Goal: Task Accomplishment & Management: Use online tool/utility

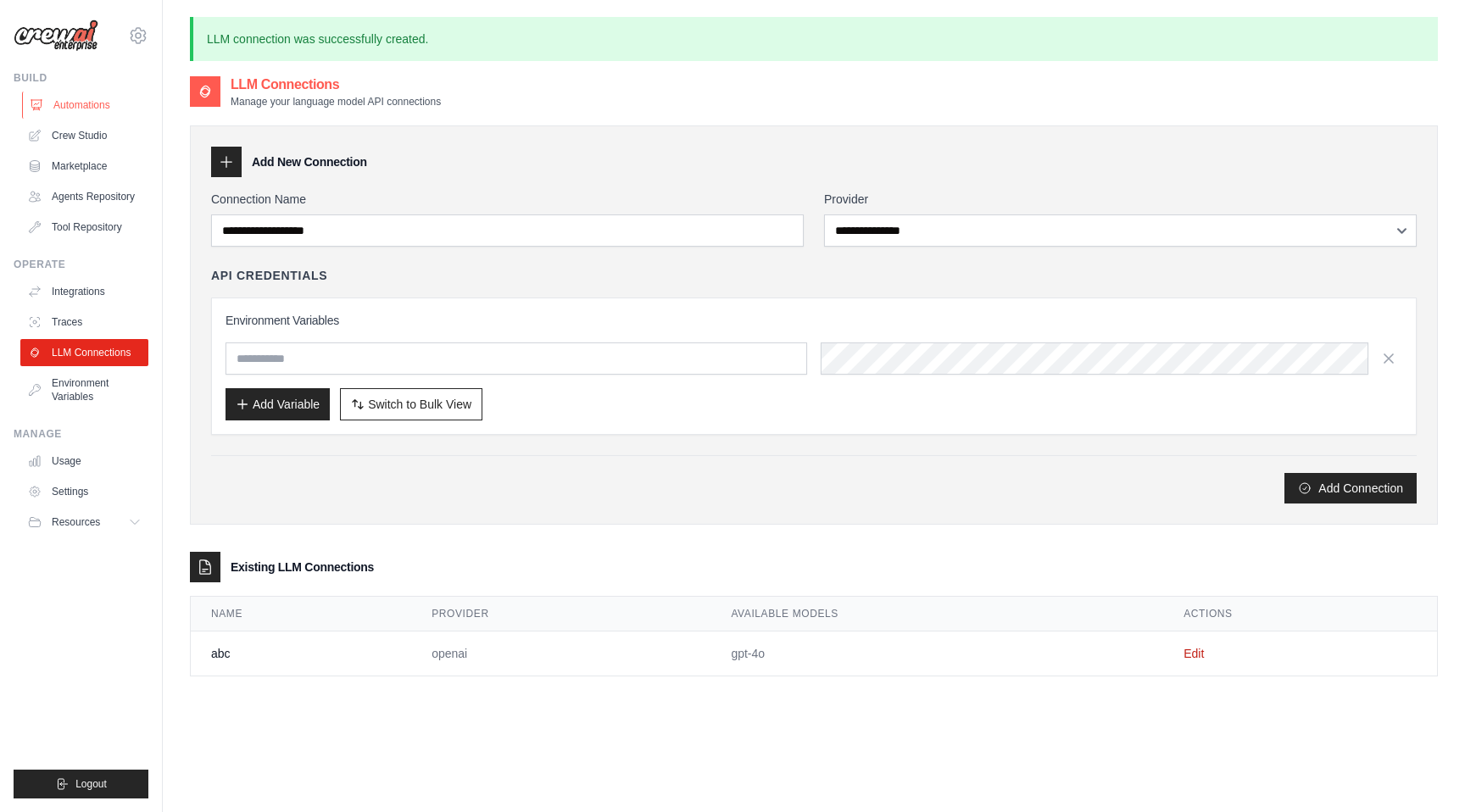
click at [59, 103] on link "Automations" at bounding box center [86, 105] width 128 height 27
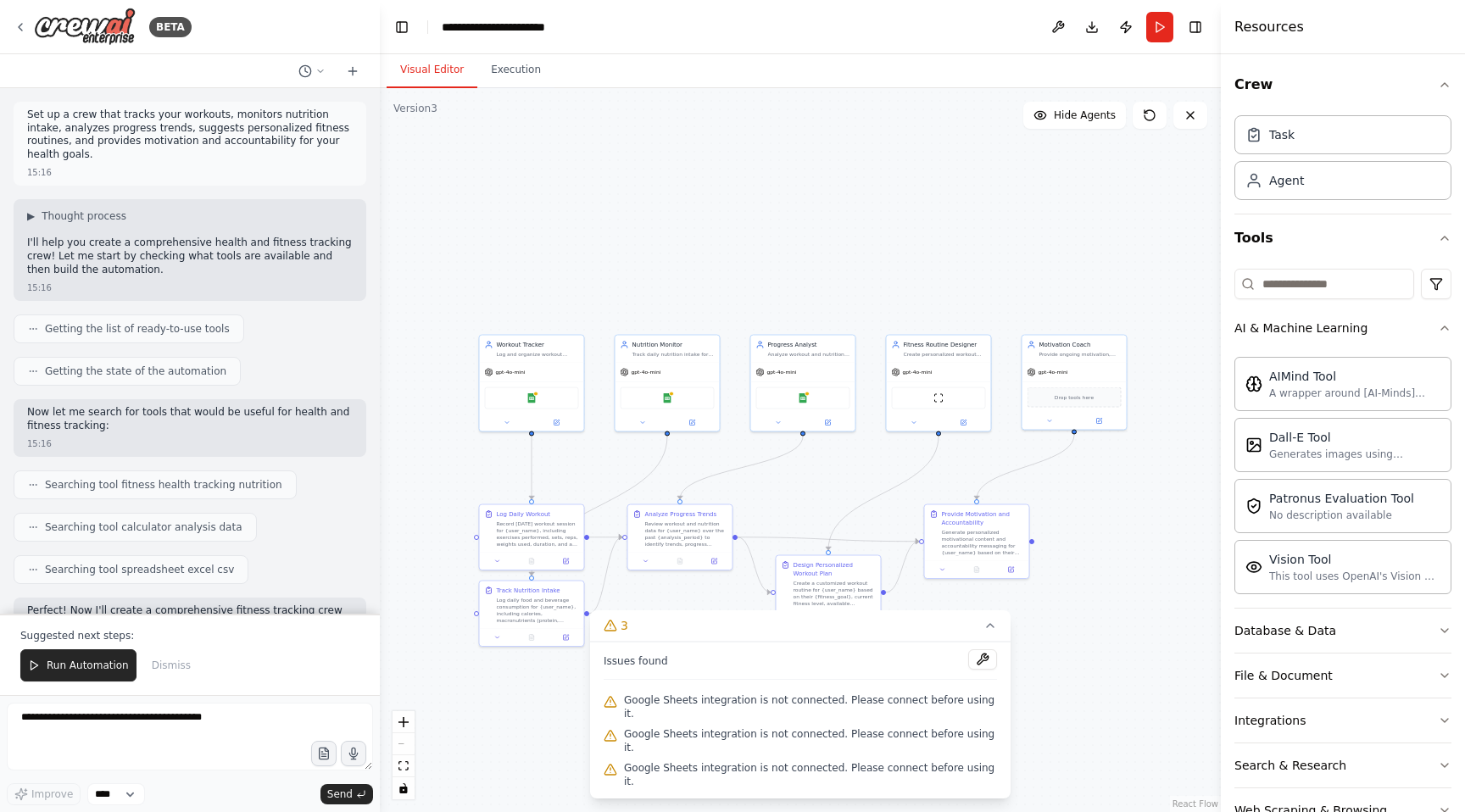
scroll to position [1717, 0]
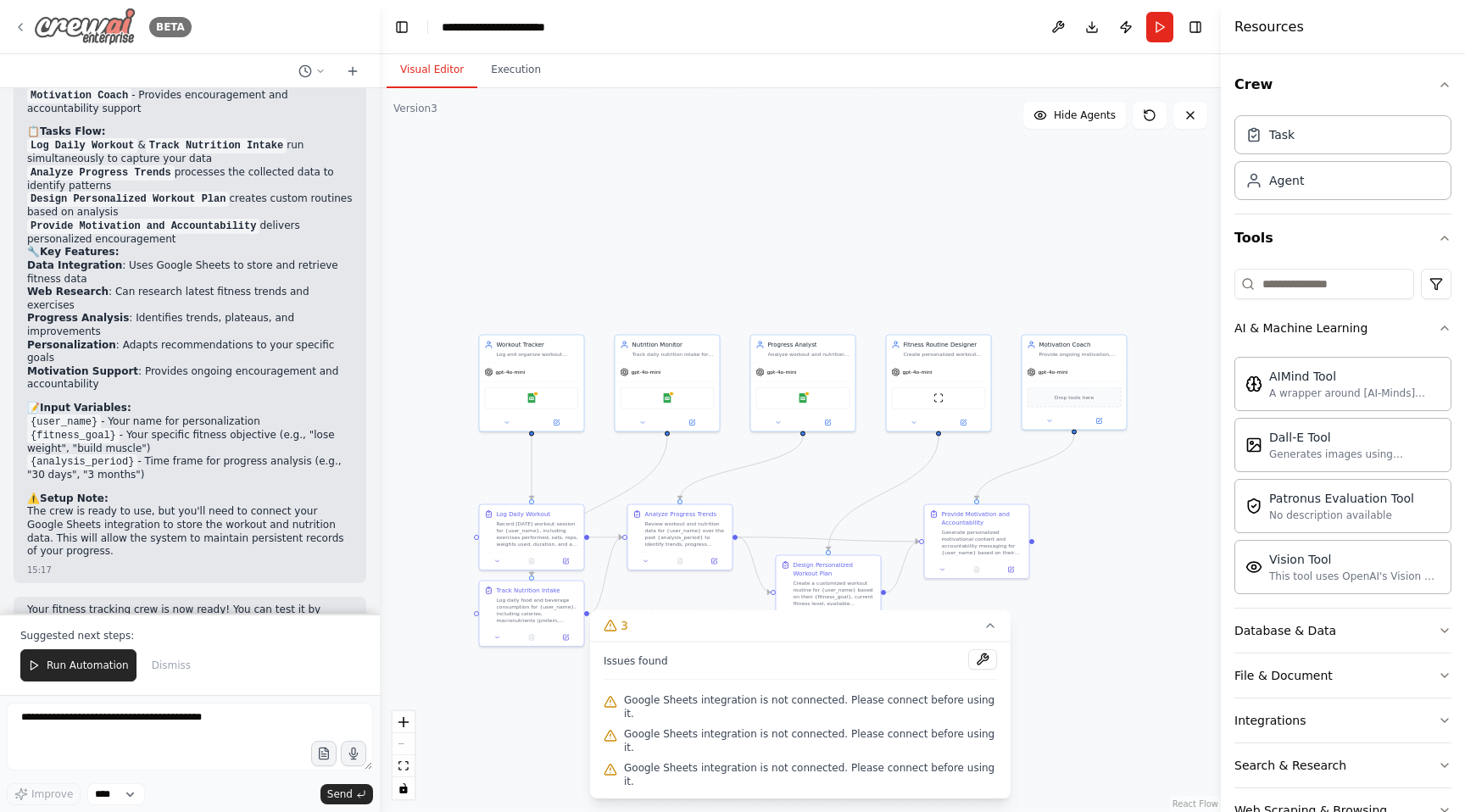
click at [28, 21] on div "BETA" at bounding box center [103, 26] width 178 height 38
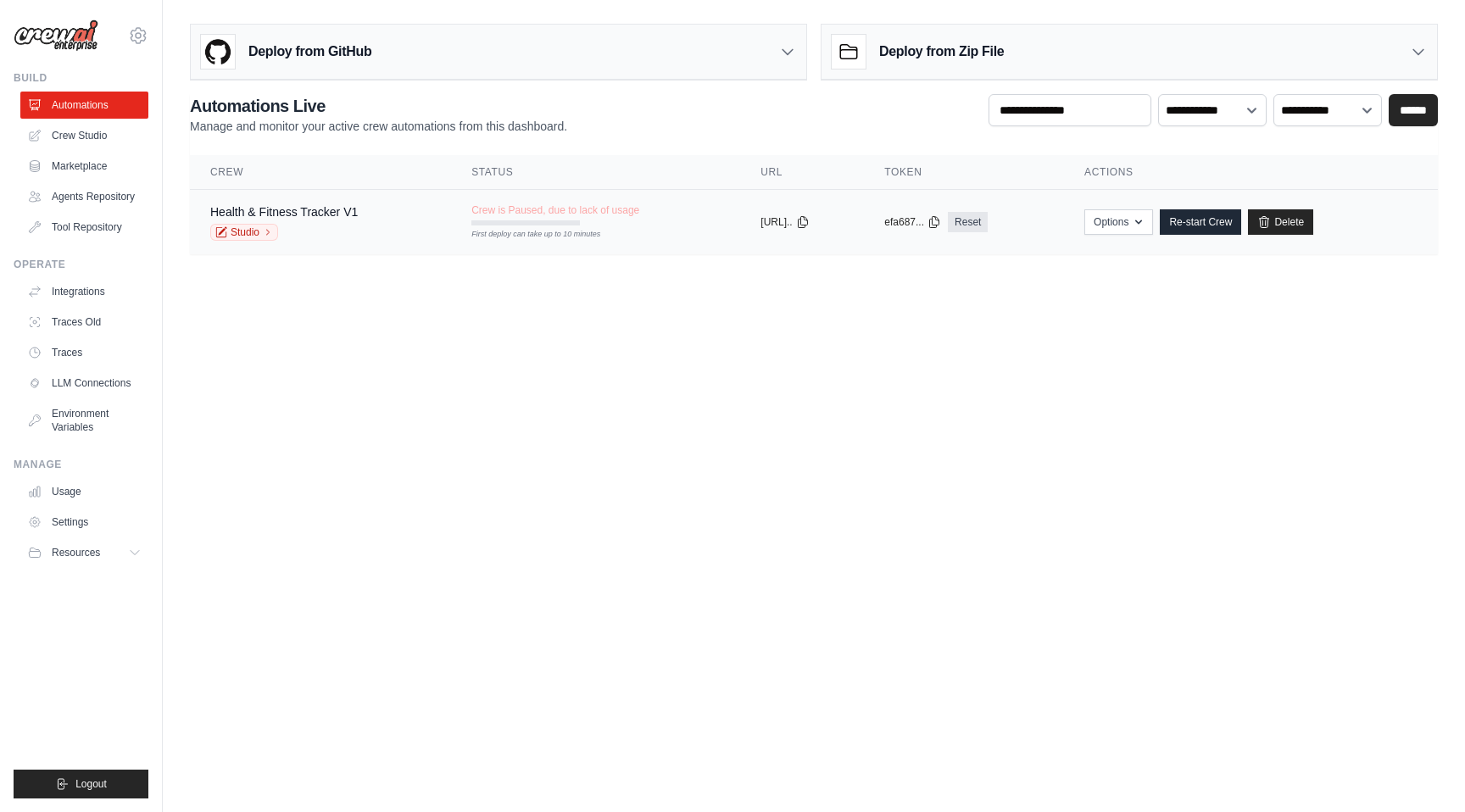
click at [451, 220] on td "Crew is Paused, due to lack of usage First deploy can take up to 10 minutes" at bounding box center [596, 214] width 289 height 49
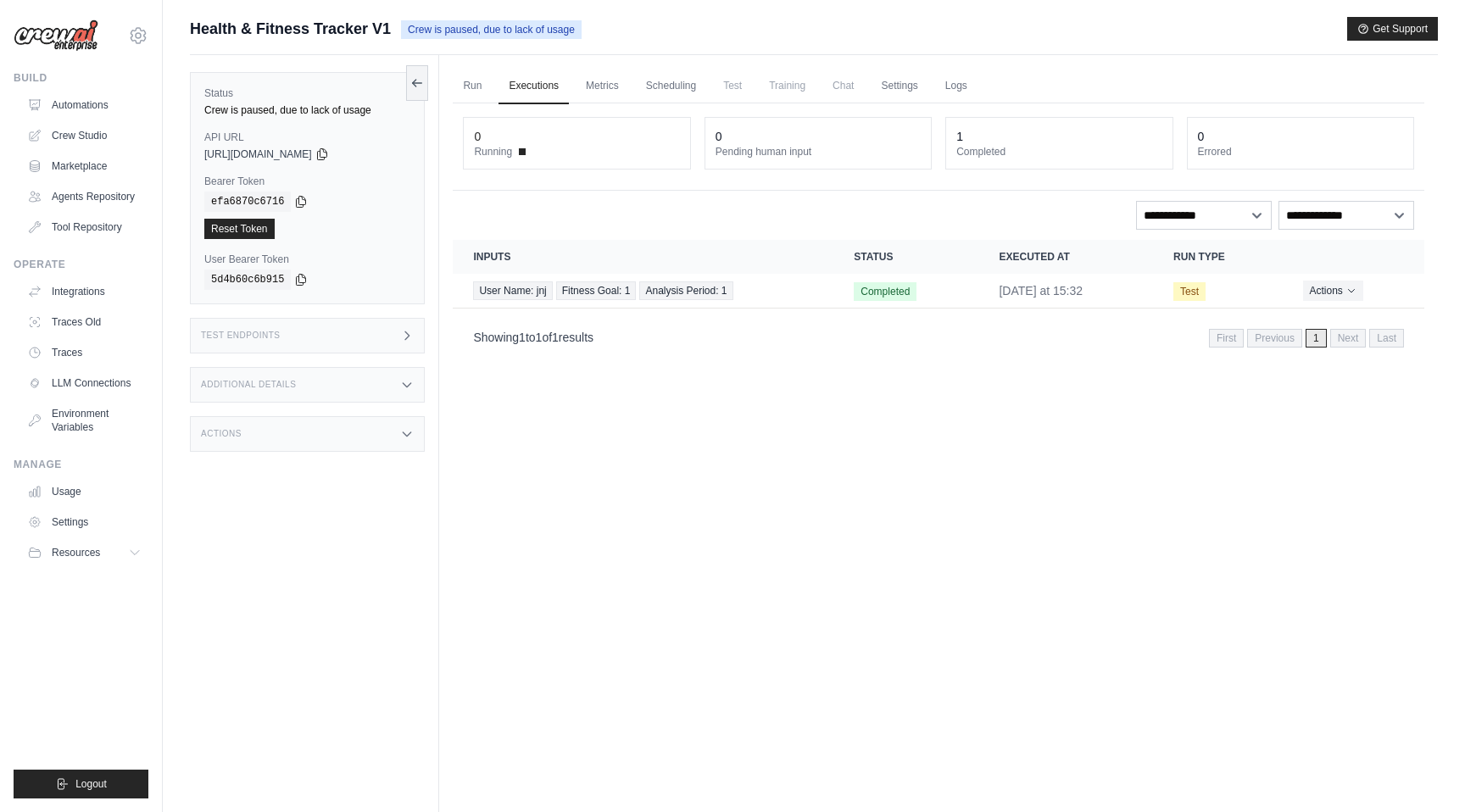
click at [781, 82] on span "Training" at bounding box center [787, 86] width 57 height 34
click at [783, 87] on span "Training" at bounding box center [787, 86] width 57 height 34
click at [1325, 297] on button "Actions" at bounding box center [1332, 290] width 60 height 20
click at [1069, 330] on div "Showing 1 to 1 of 1 results First Previous 1 Next Last" at bounding box center [938, 336] width 930 height 23
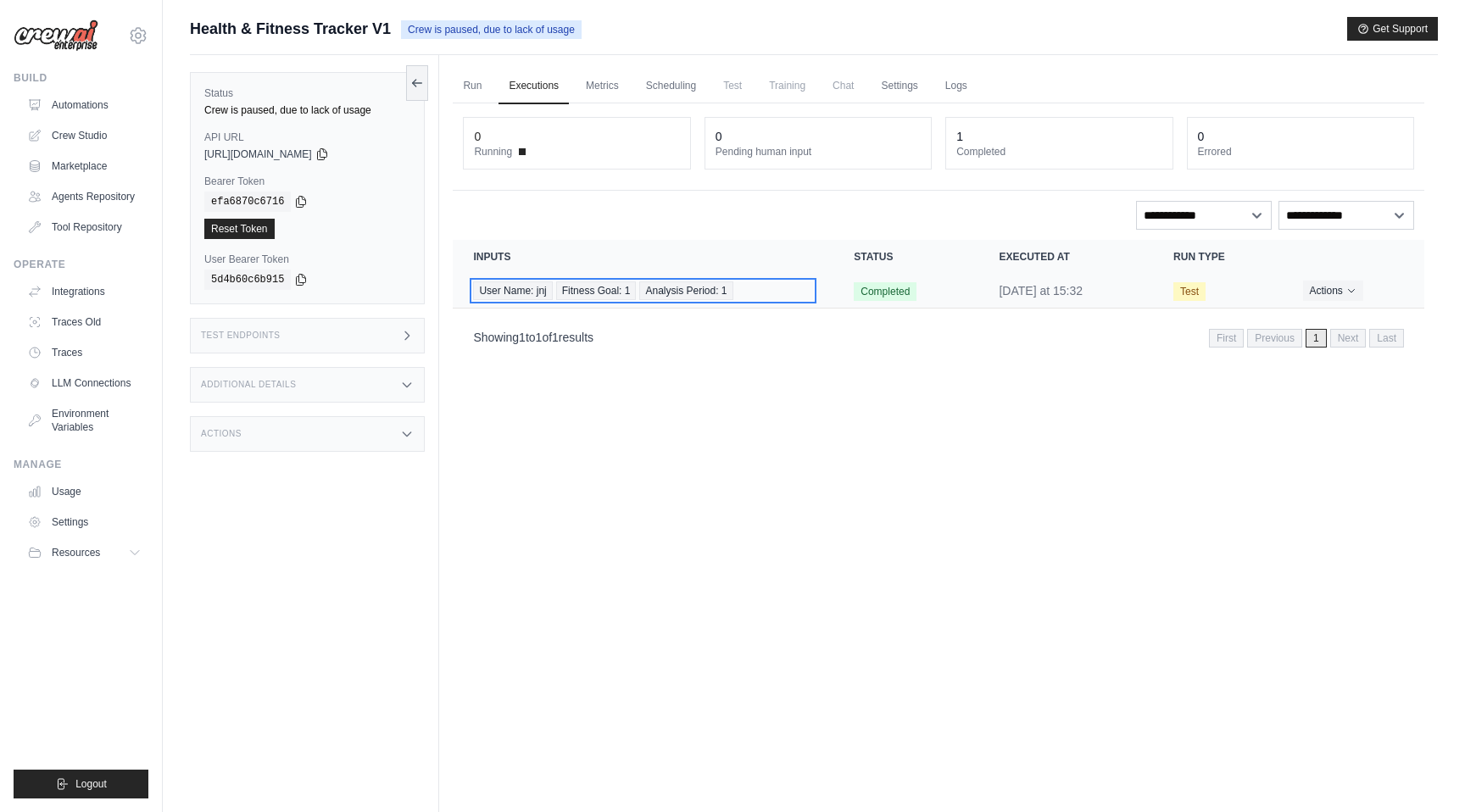
click at [758, 295] on div "User Name: jnj Fitness Goal: 1 Analysis Period: 1" at bounding box center [643, 290] width 340 height 19
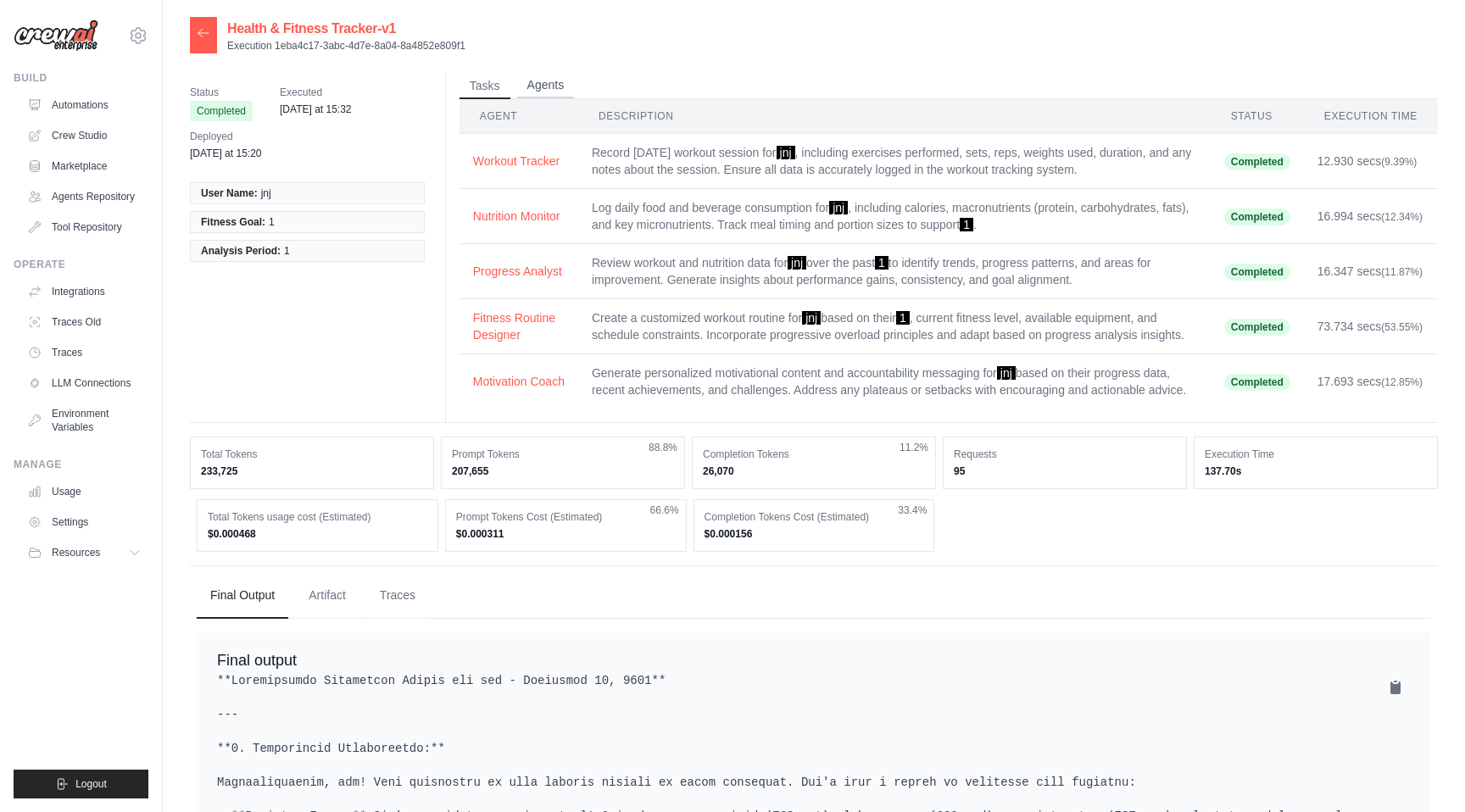
click at [540, 81] on button "Agents" at bounding box center [546, 86] width 58 height 25
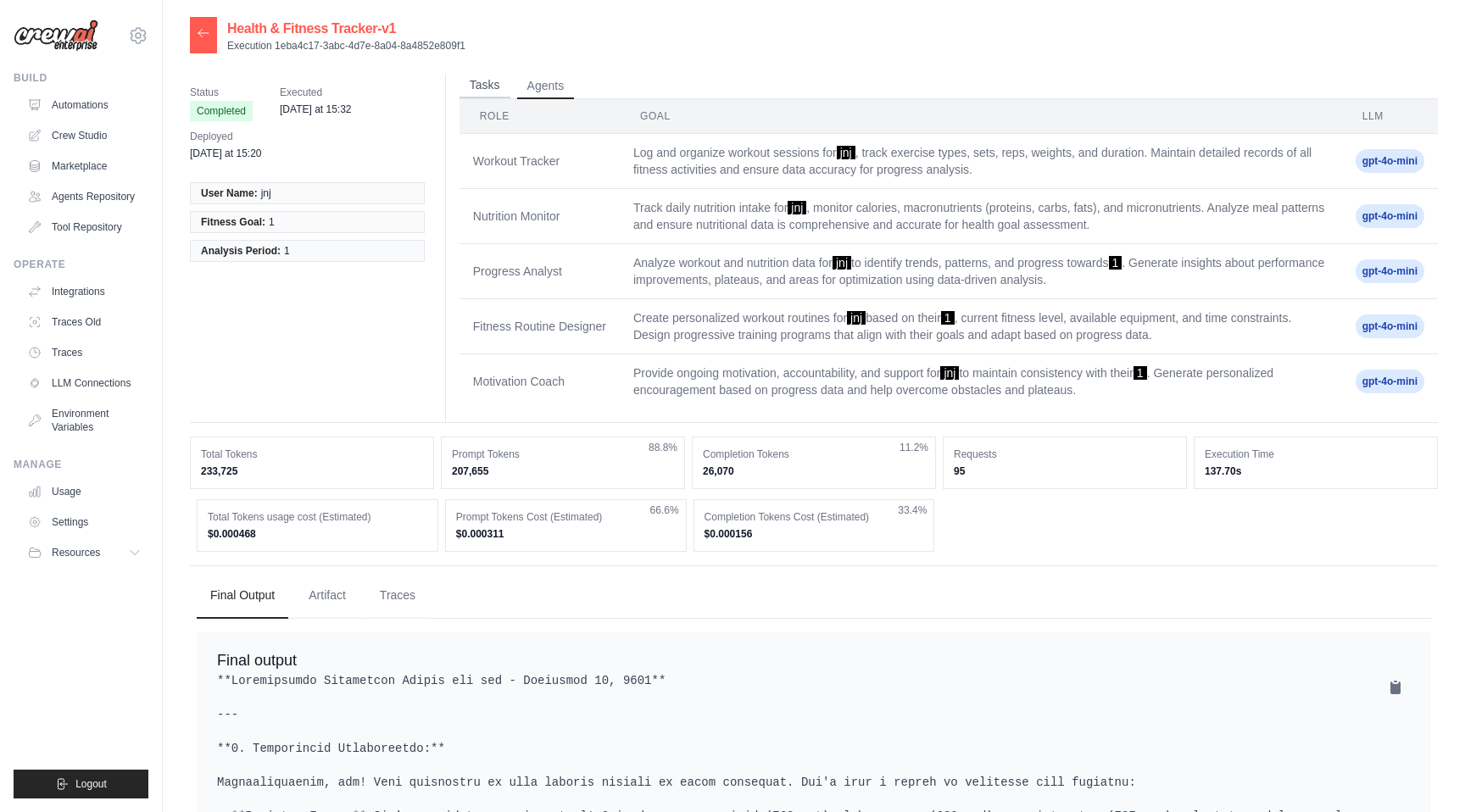
click at [504, 79] on button "Tasks" at bounding box center [485, 86] width 51 height 25
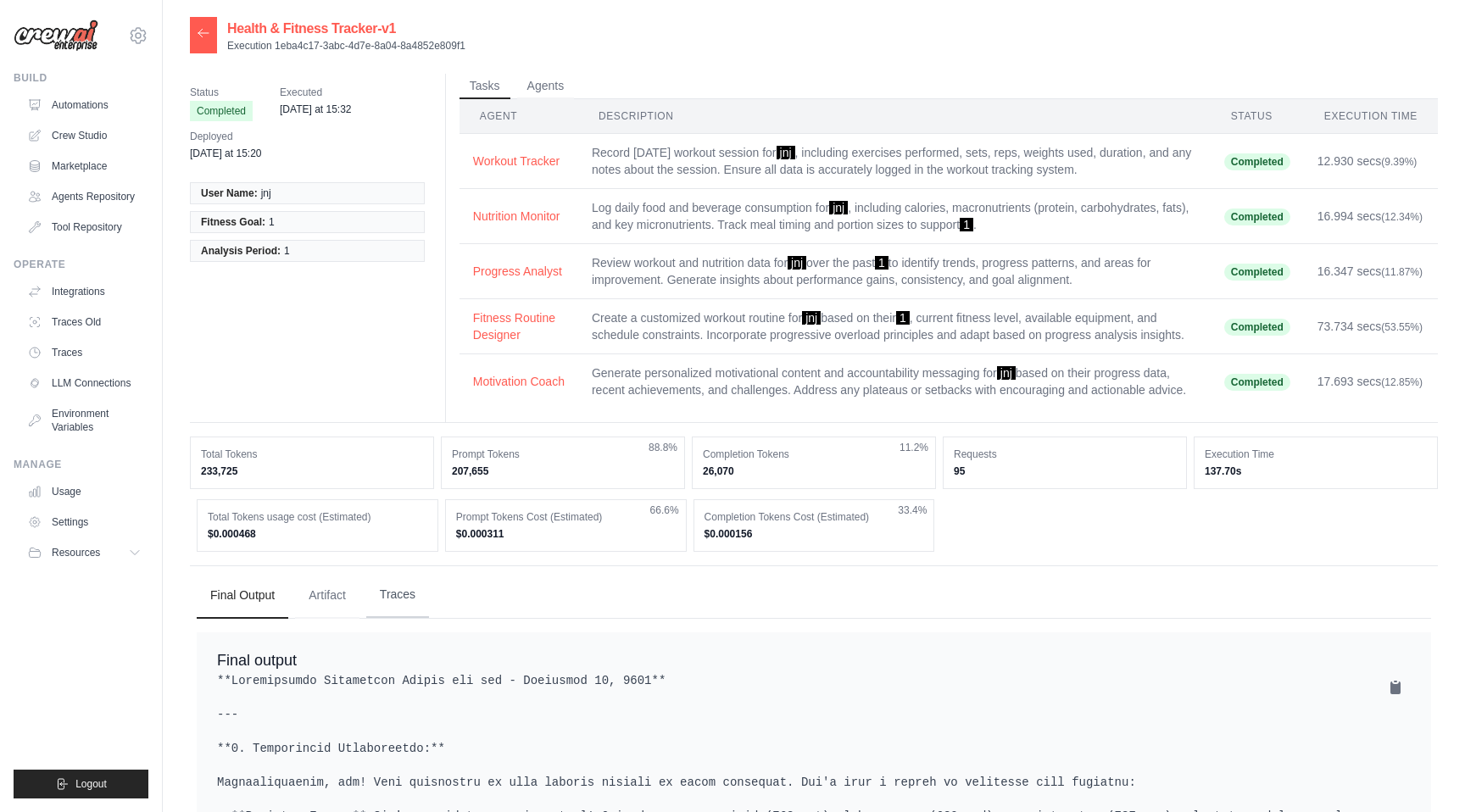
click at [394, 601] on button "Traces" at bounding box center [398, 595] width 63 height 46
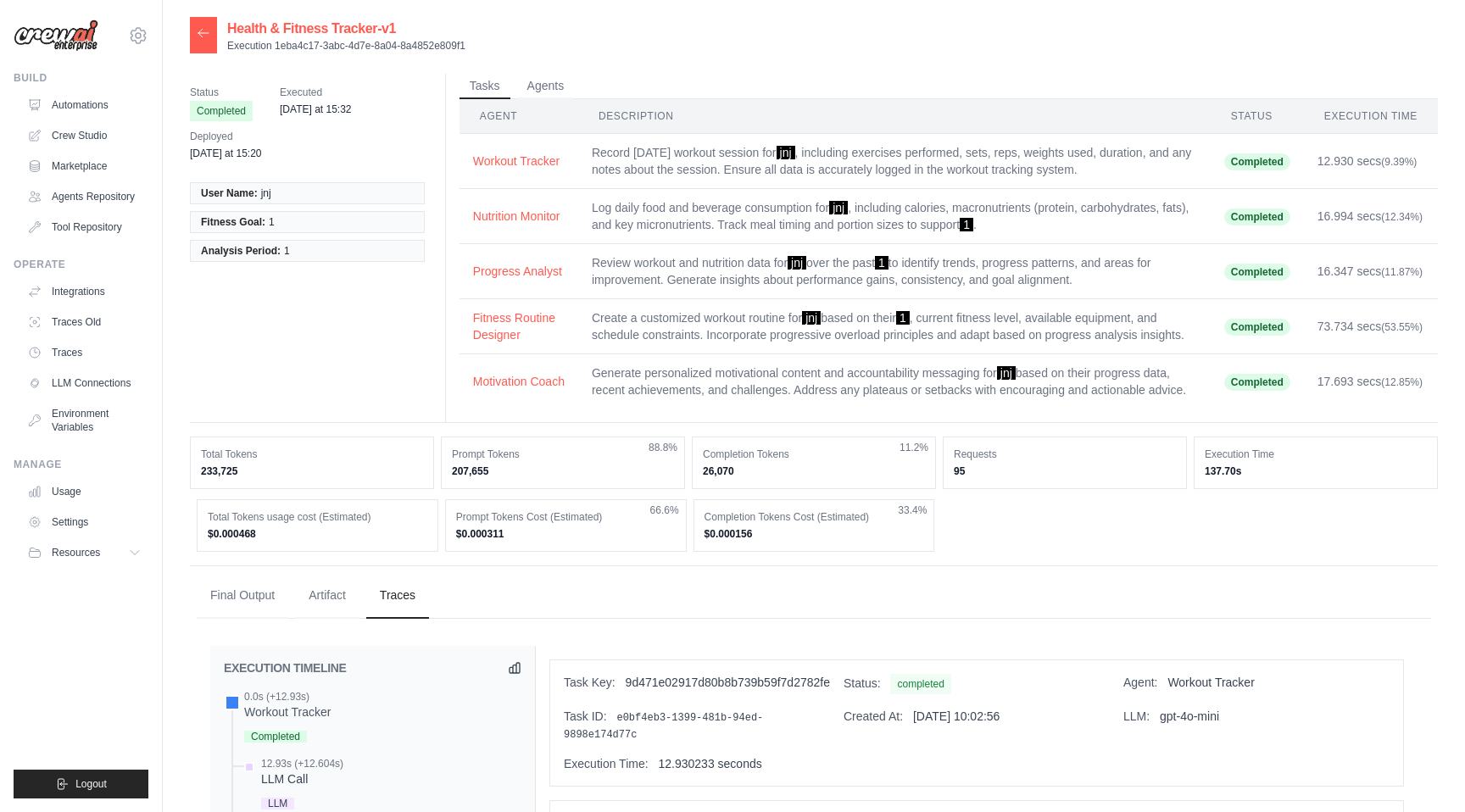
click at [205, 31] on icon at bounding box center [203, 33] width 14 height 14
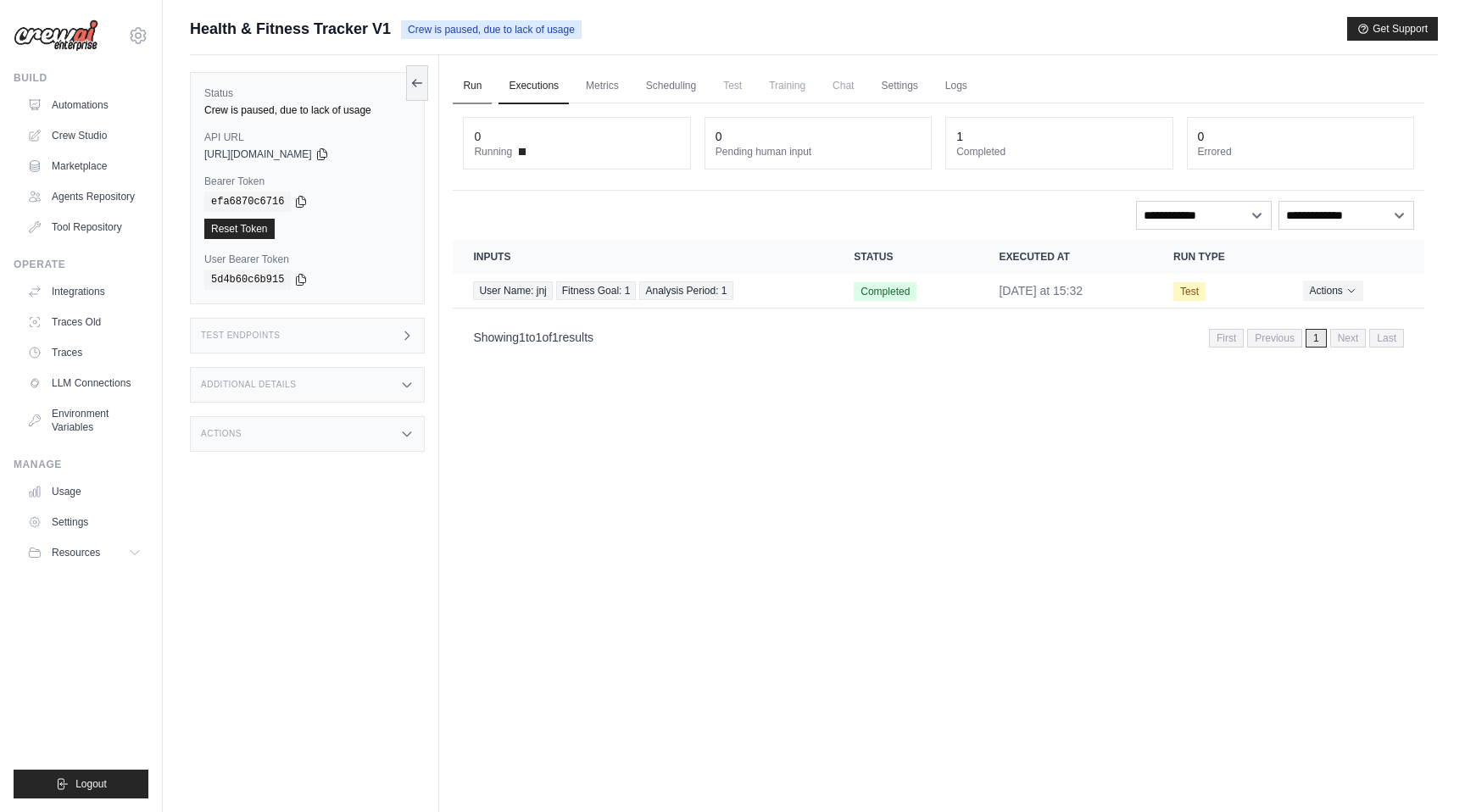
click at [467, 83] on link "Run" at bounding box center [472, 87] width 39 height 36
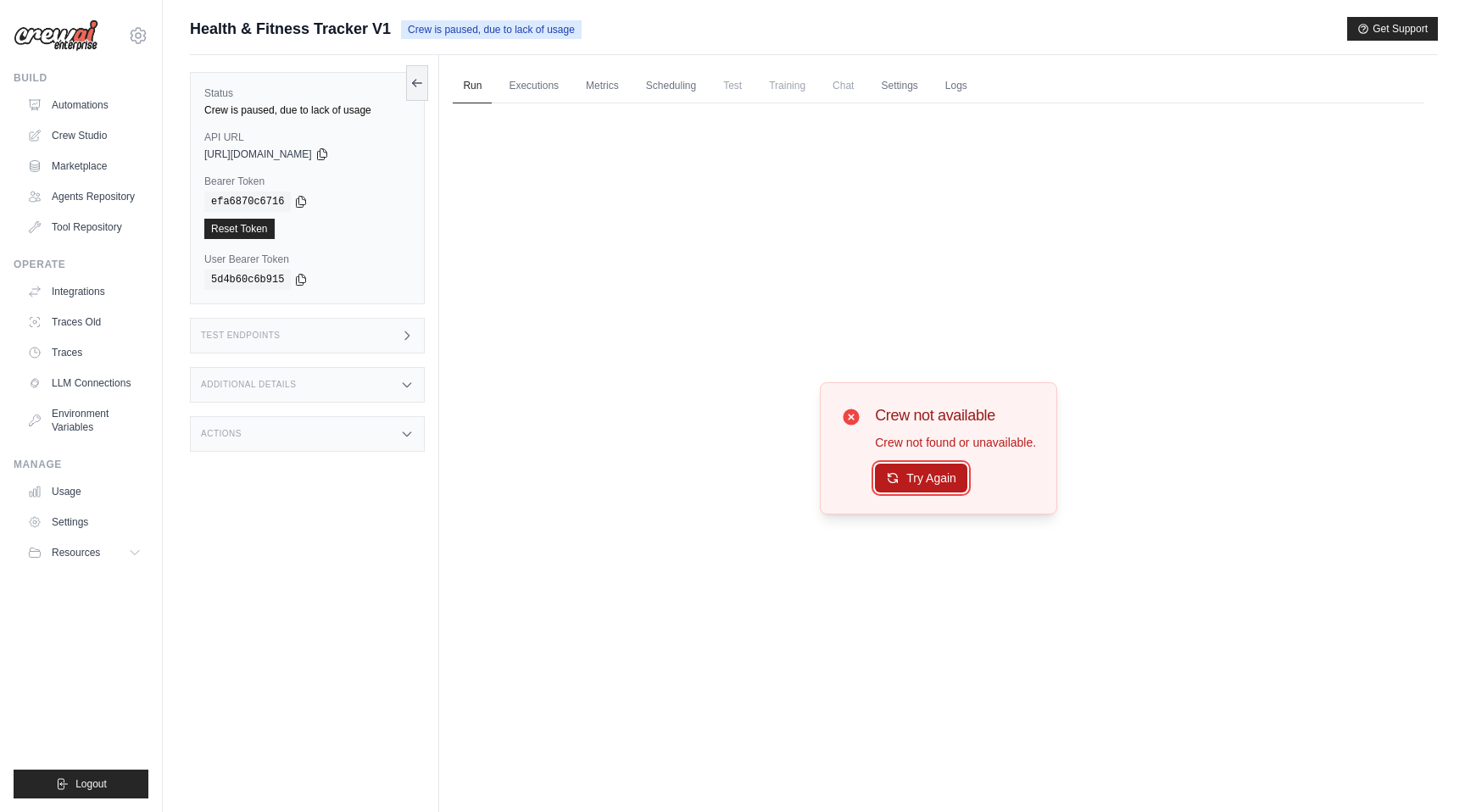
click at [919, 465] on button "Try Again" at bounding box center [921, 478] width 93 height 29
click at [919, 465] on button "Try Again" at bounding box center [921, 479] width 93 height 29
click at [522, 93] on link "Executions" at bounding box center [534, 87] width 71 height 36
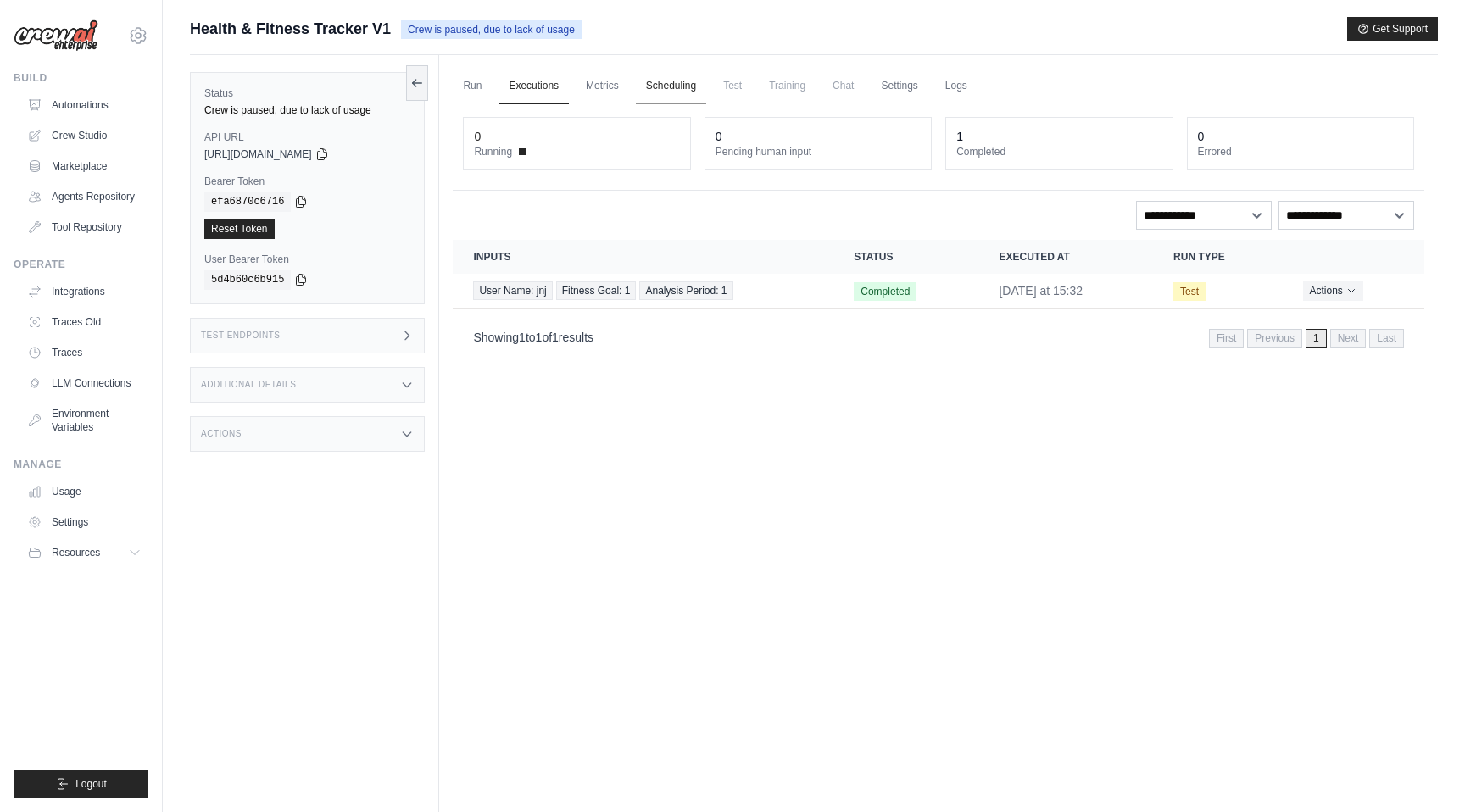
click at [656, 83] on link "Scheduling" at bounding box center [670, 87] width 71 height 36
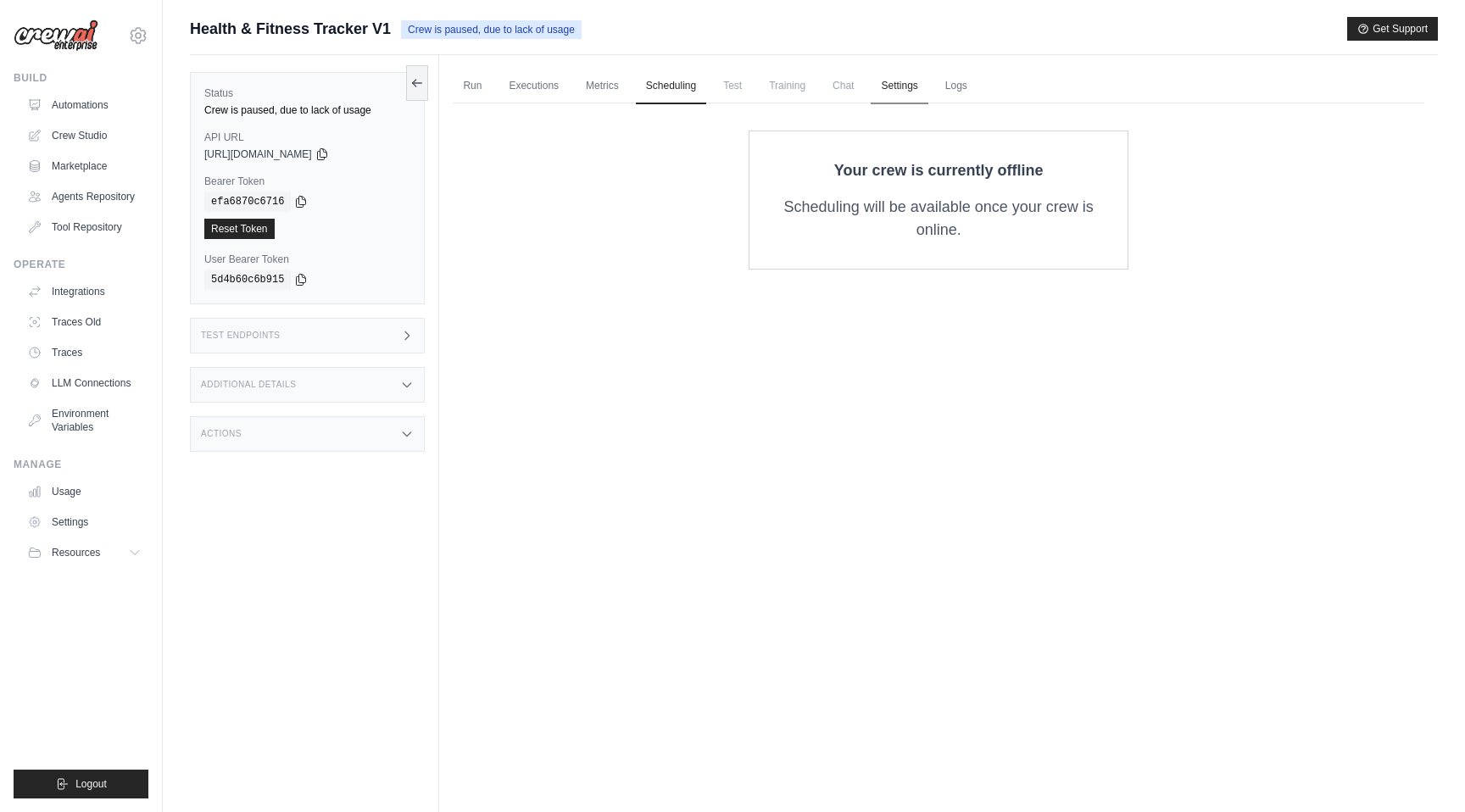
click at [878, 82] on link "Settings" at bounding box center [899, 87] width 57 height 36
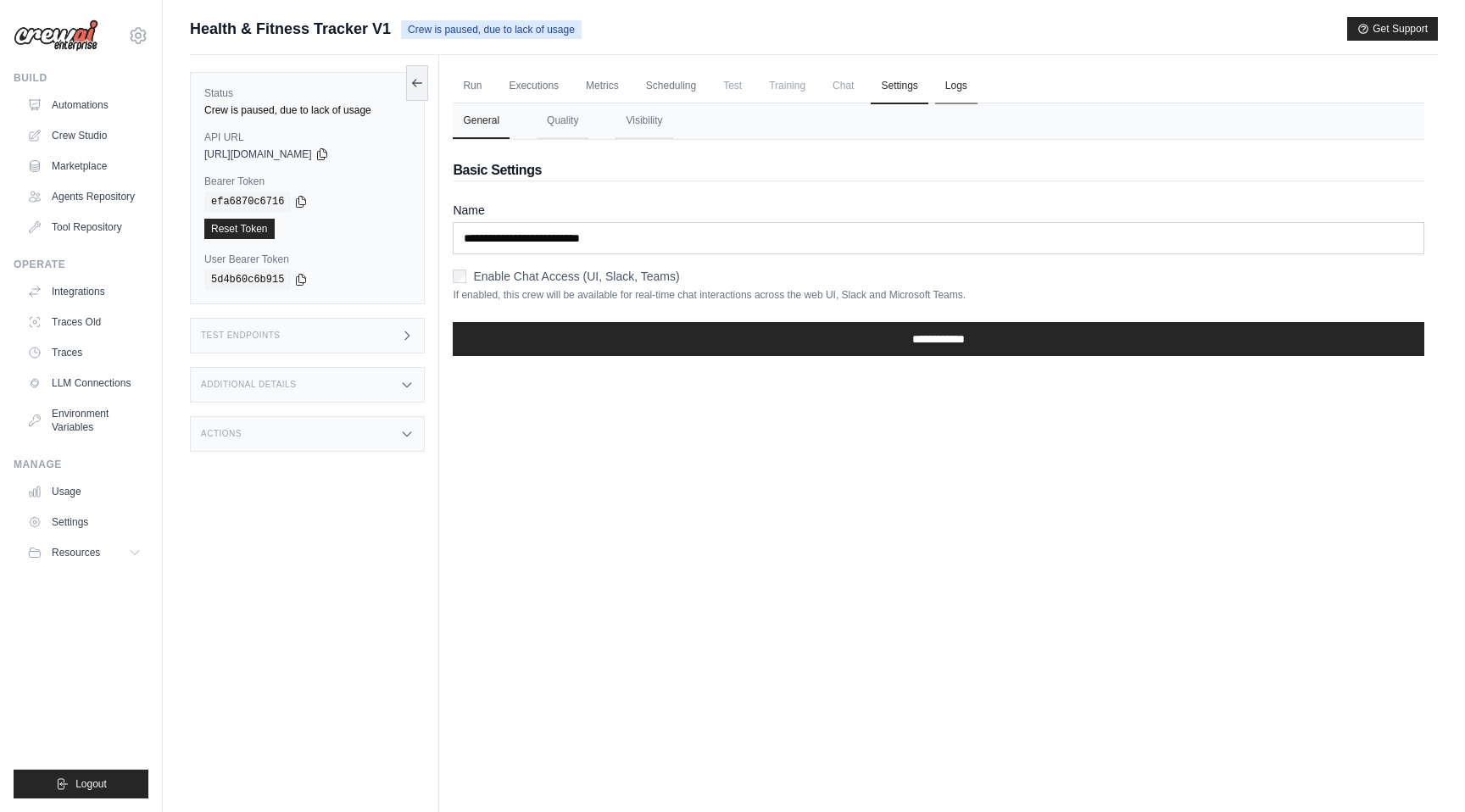
click at [955, 87] on link "Logs" at bounding box center [956, 87] width 42 height 36
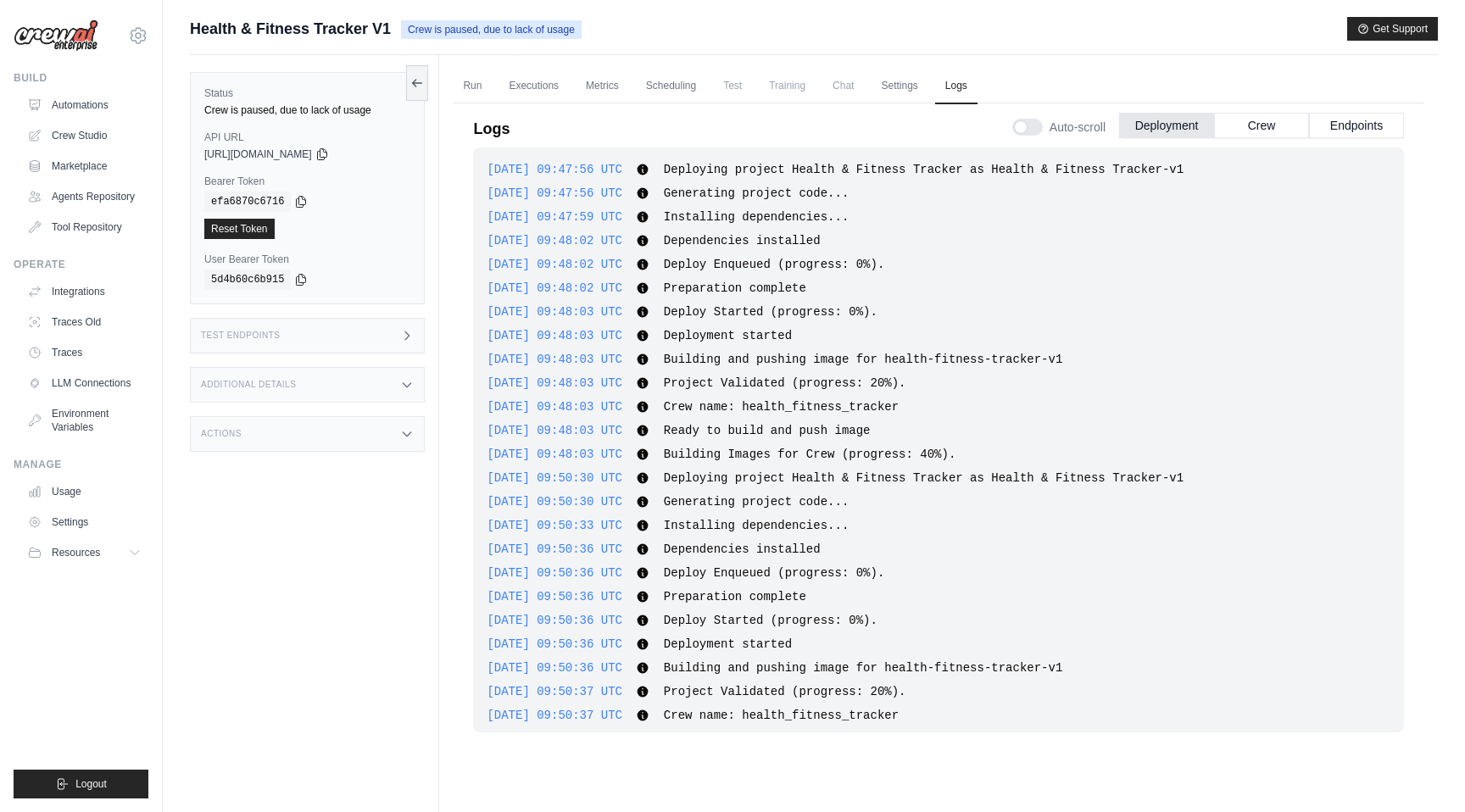
scroll to position [344, 0]
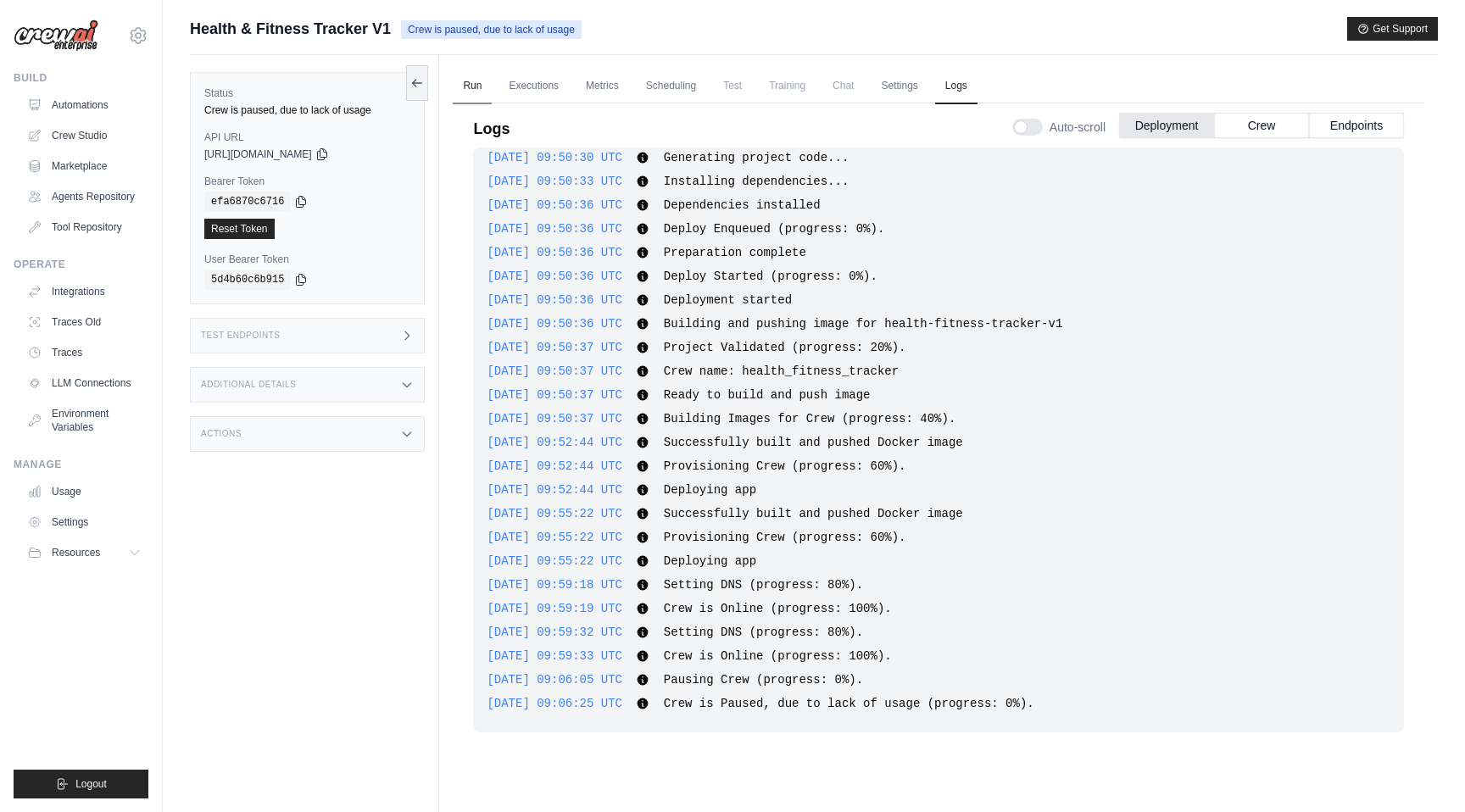
click at [462, 94] on link "Run" at bounding box center [472, 87] width 39 height 36
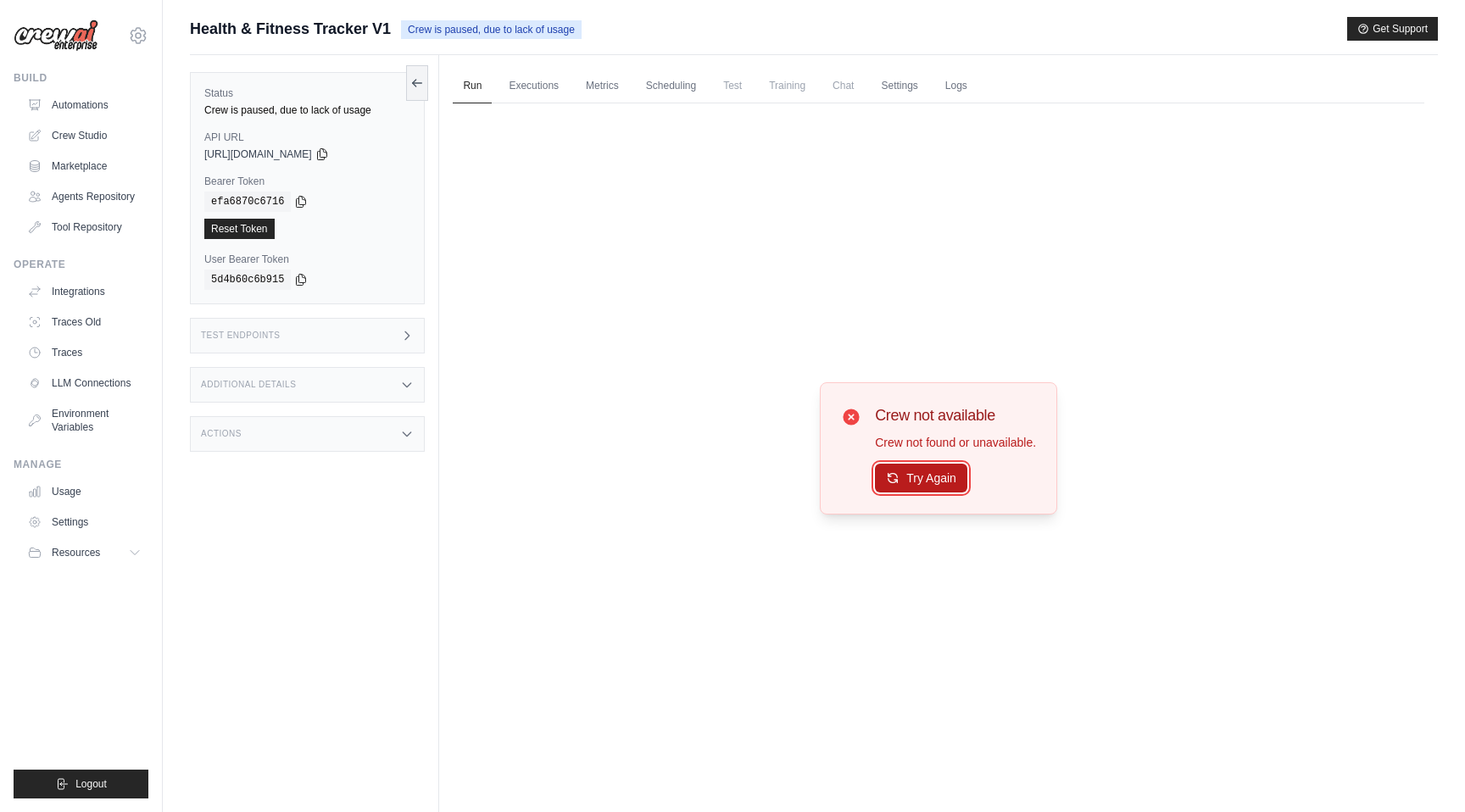
click at [906, 477] on button "Try Again" at bounding box center [921, 478] width 93 height 29
click at [906, 477] on button "Try Again" at bounding box center [921, 479] width 93 height 29
click at [318, 344] on div "Test Endpoints" at bounding box center [307, 336] width 235 height 36
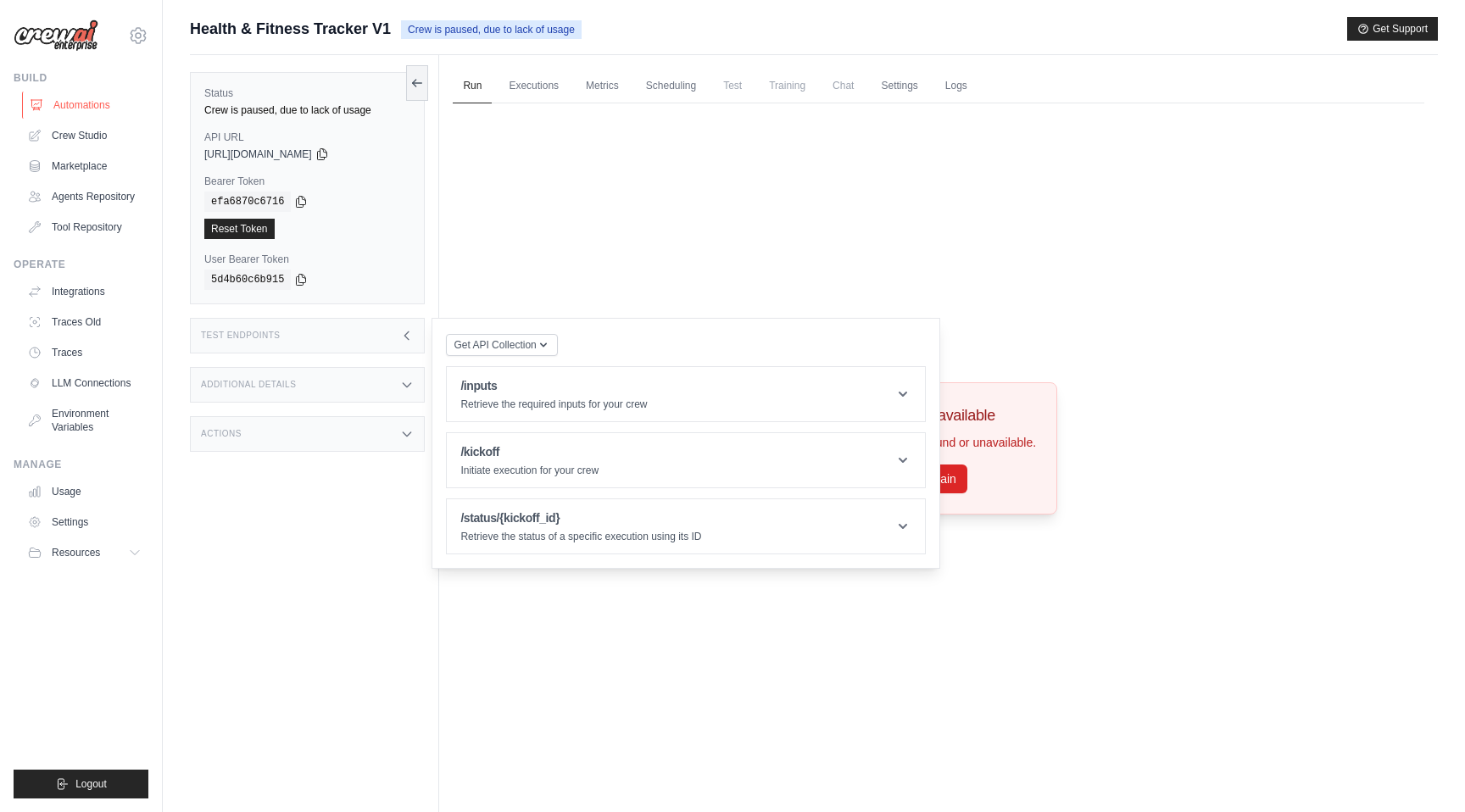
click at [78, 106] on link "Automations" at bounding box center [86, 105] width 128 height 27
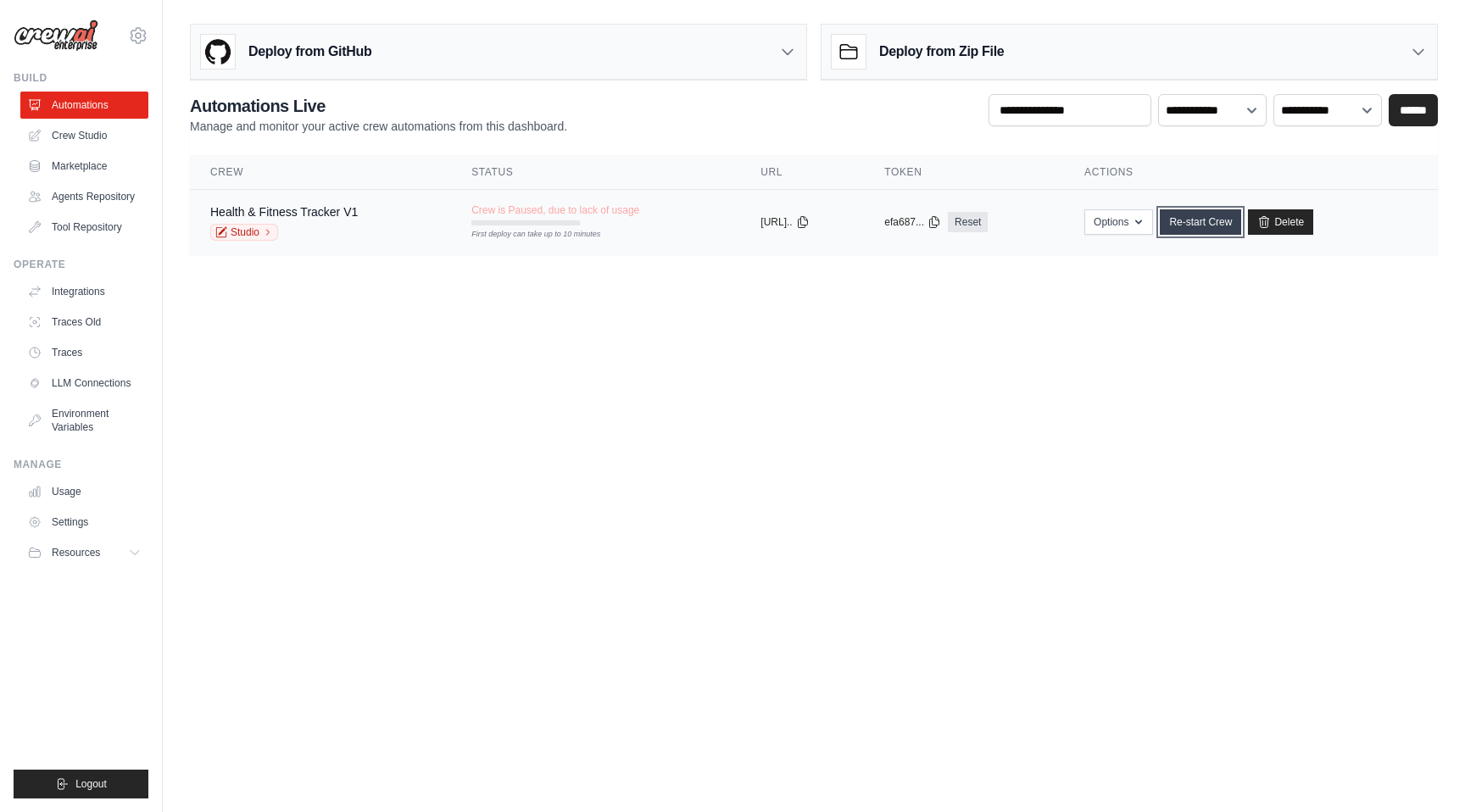
click at [1200, 217] on link "Re-start Crew" at bounding box center [1201, 222] width 82 height 25
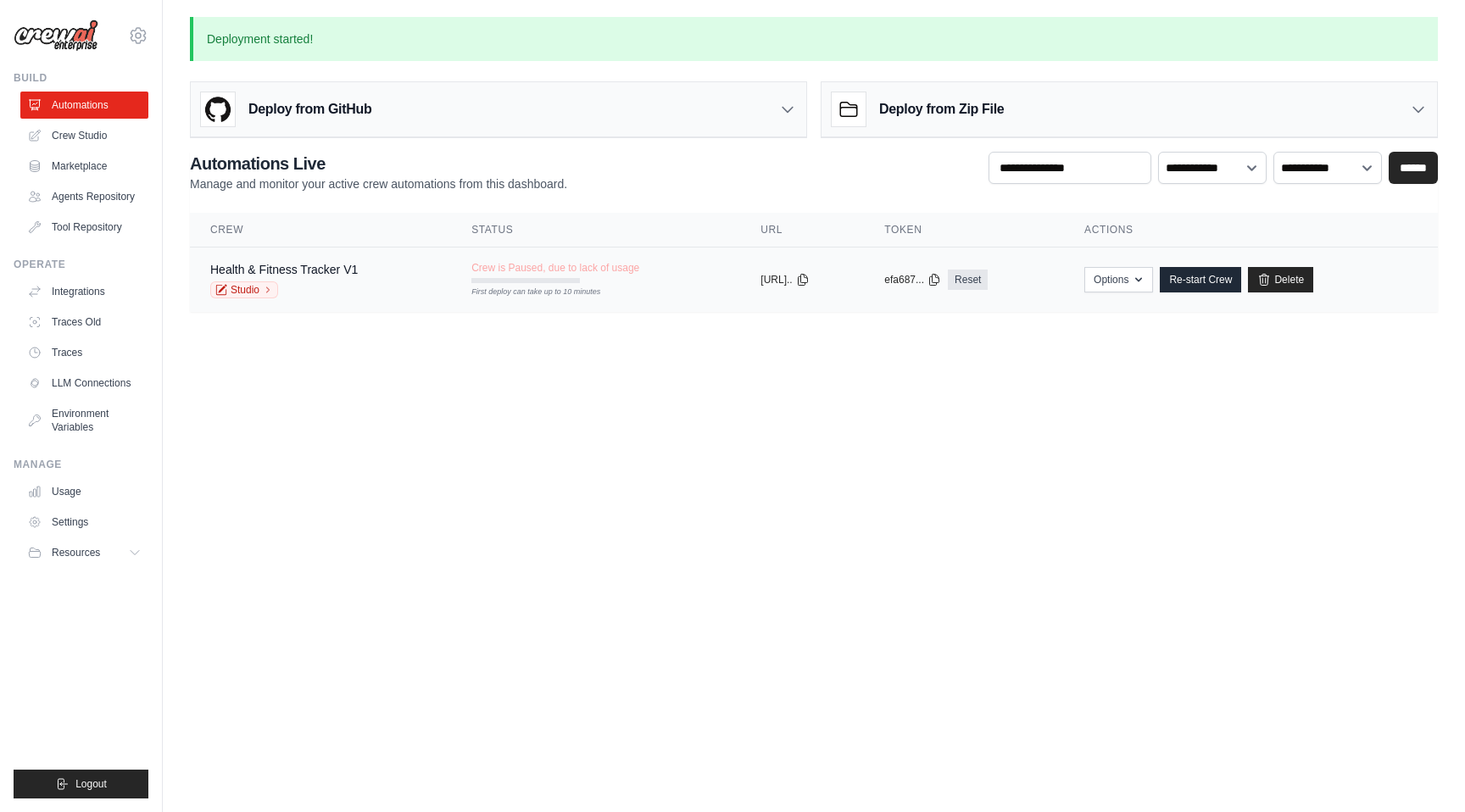
click at [693, 275] on td "Crew is Paused, due to lack of usage First deploy can take up to 10 minutes" at bounding box center [596, 272] width 289 height 49
